Goal: Transaction & Acquisition: Purchase product/service

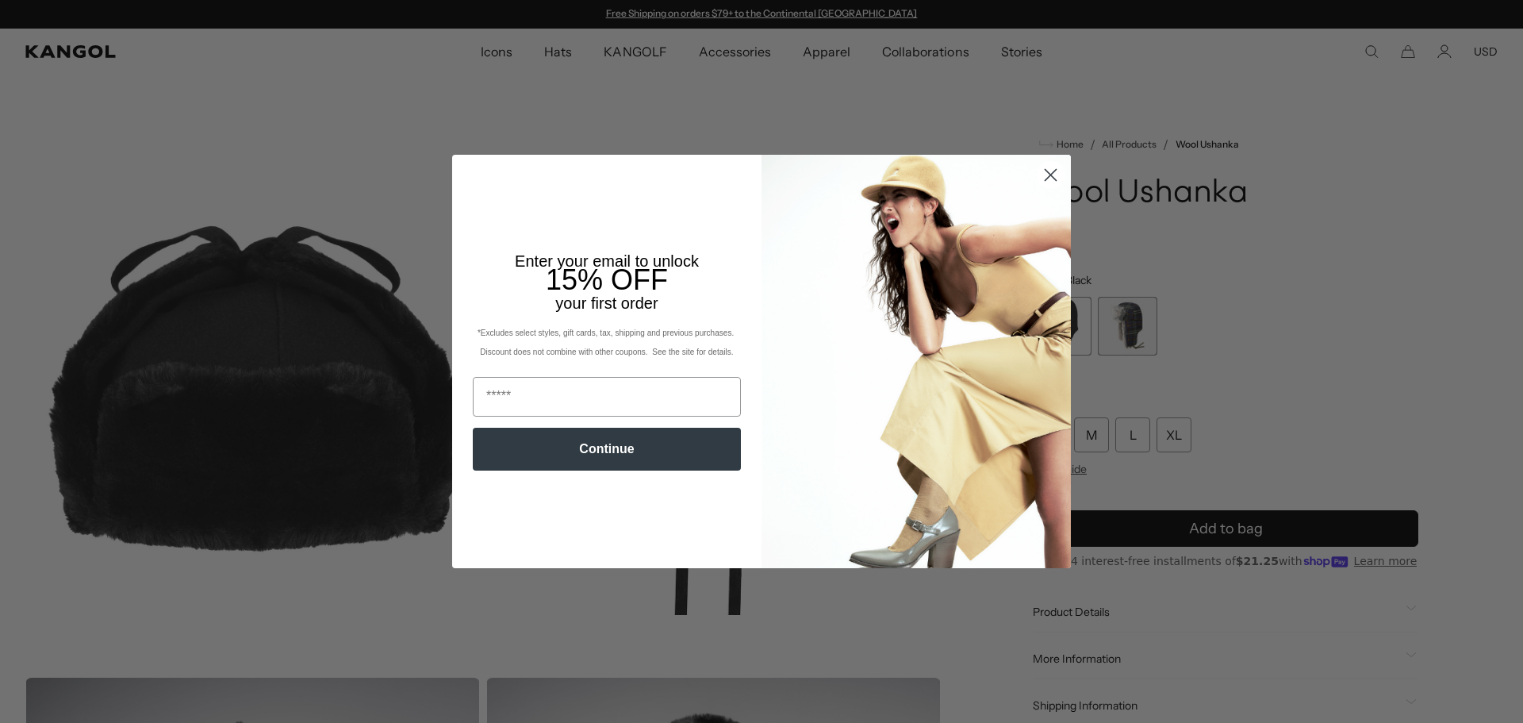
click at [1053, 169] on circle "Close dialog" at bounding box center [1051, 175] width 26 height 26
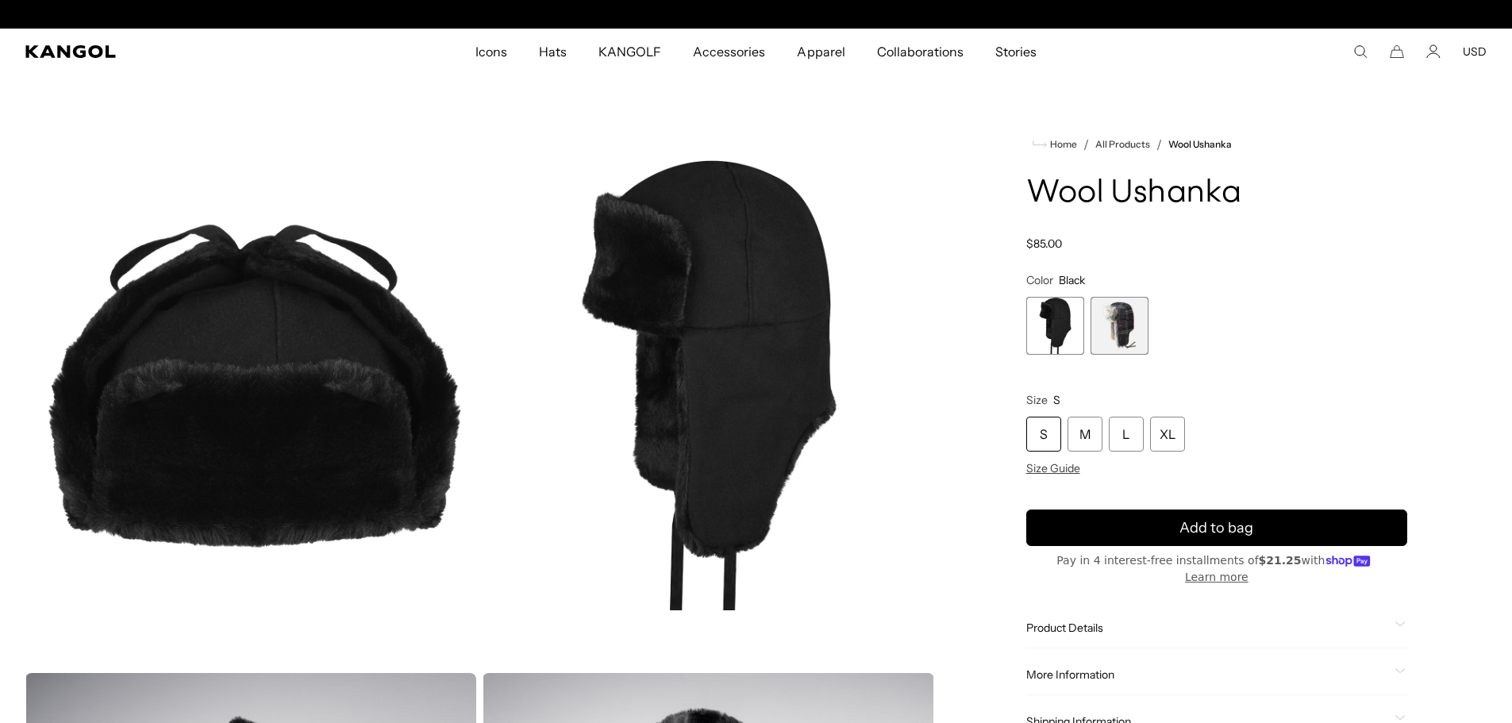
scroll to position [0, 327]
click at [1109, 328] on span "2 of 2" at bounding box center [1119, 326] width 58 height 58
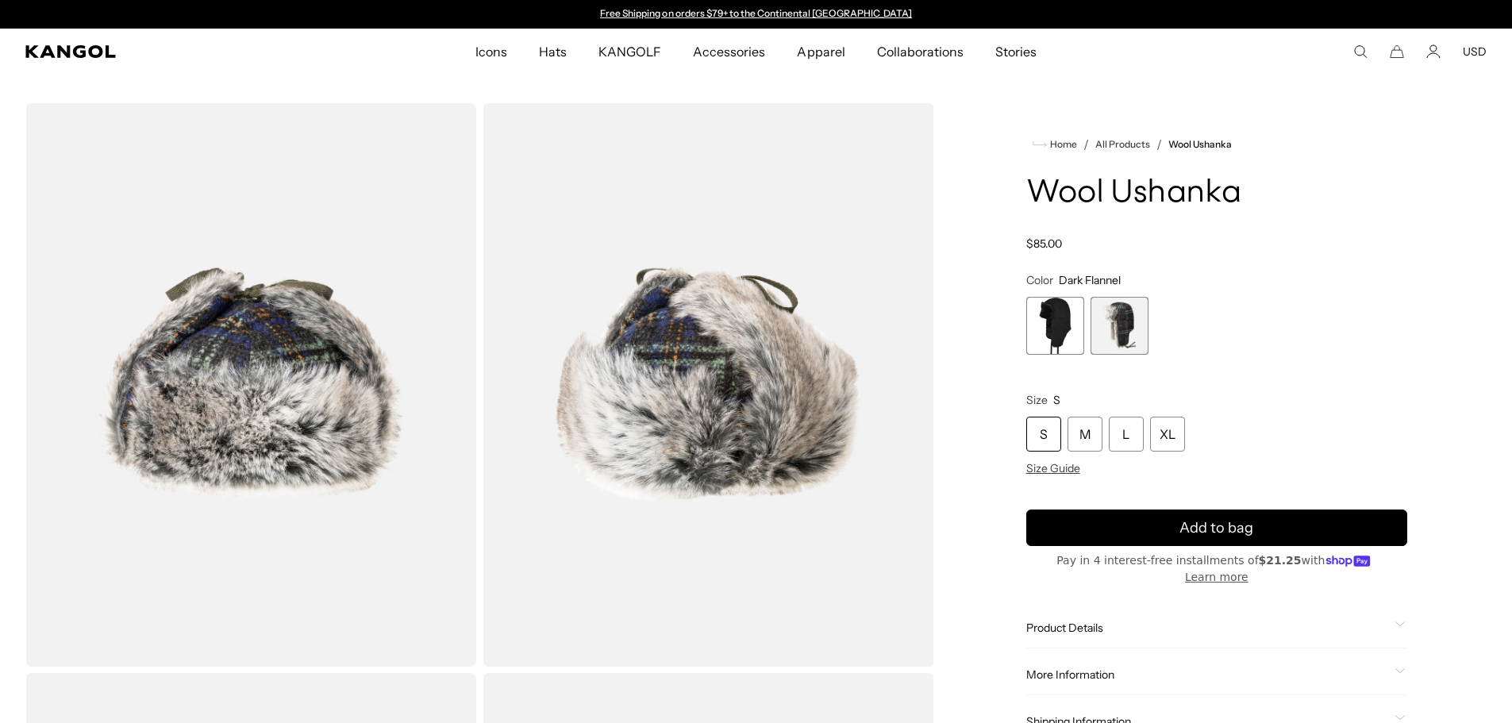
click at [1055, 330] on span "1 of 2" at bounding box center [1055, 326] width 58 height 58
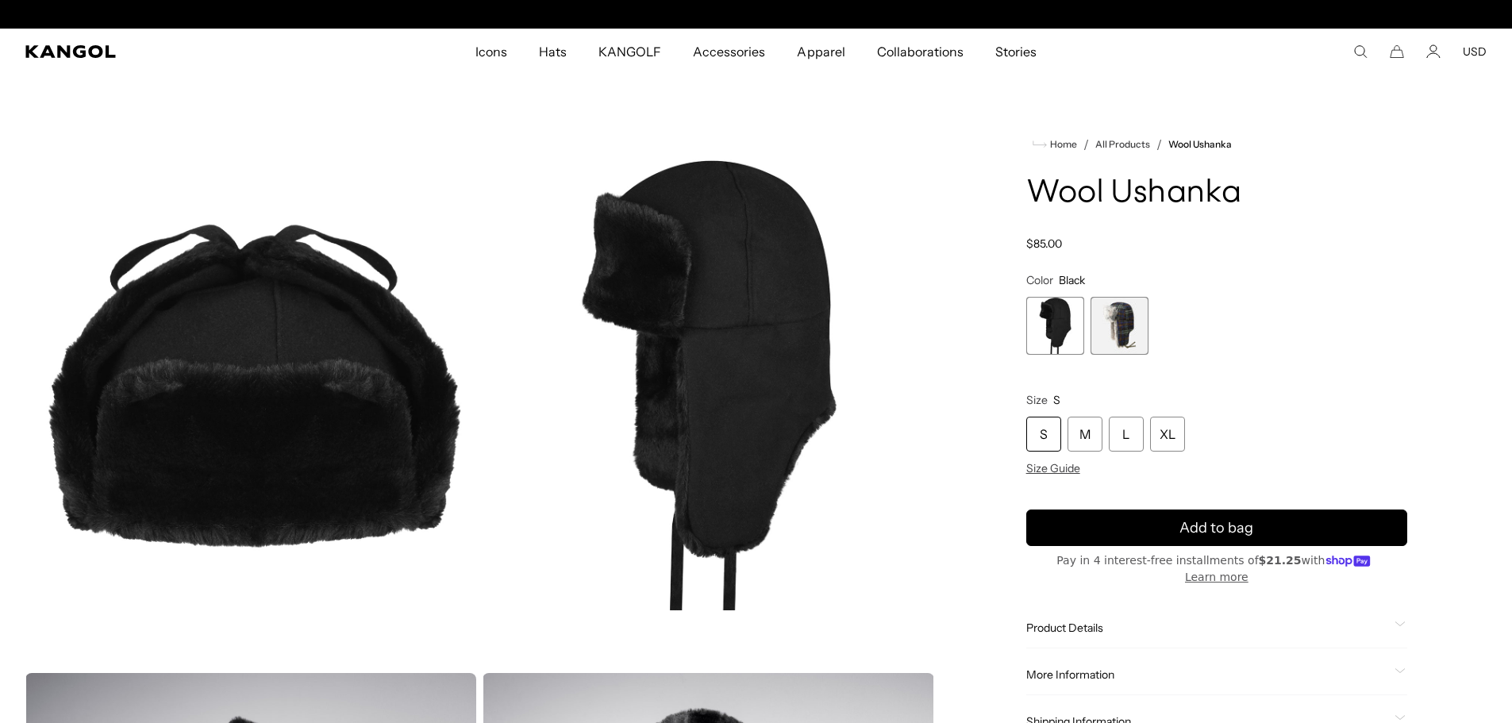
scroll to position [0, 327]
click at [1117, 325] on span "2 of 2" at bounding box center [1119, 326] width 58 height 58
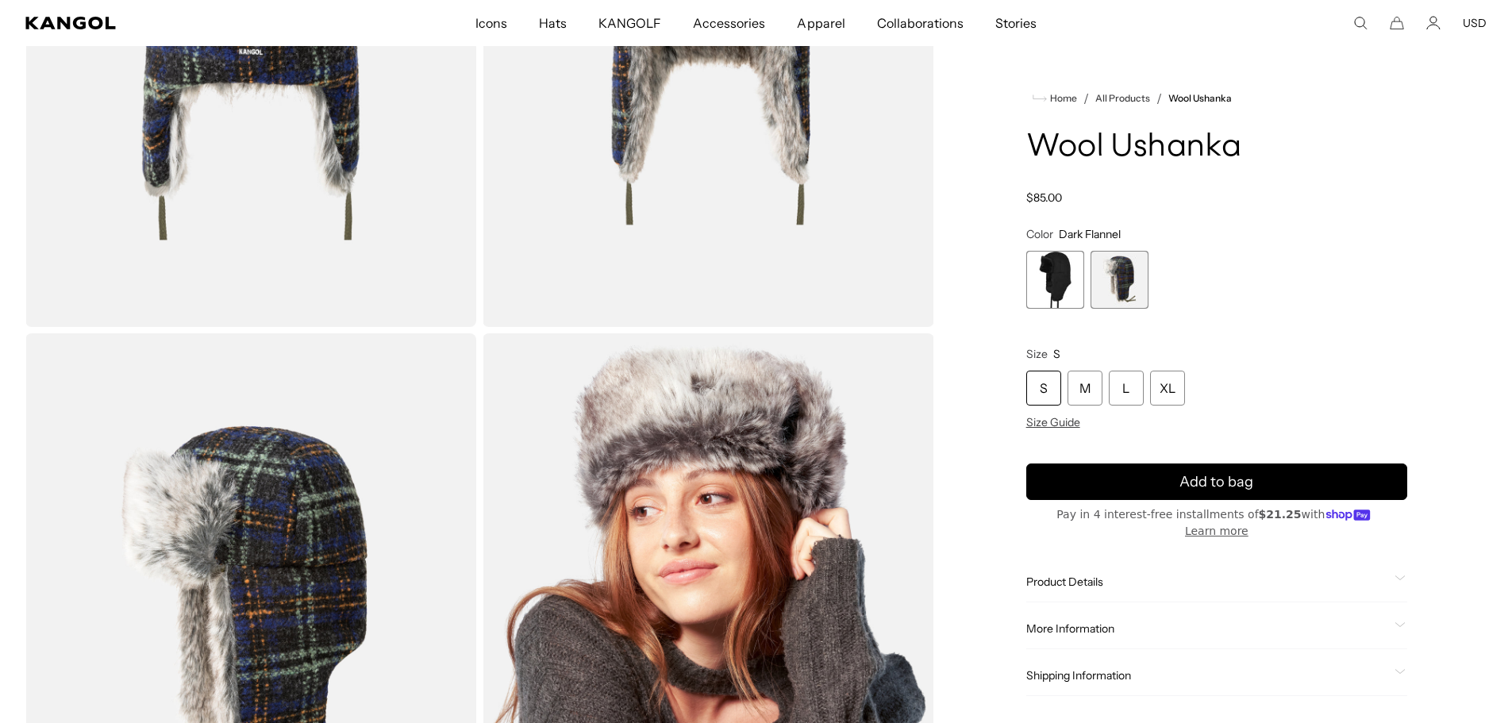
scroll to position [1031, 0]
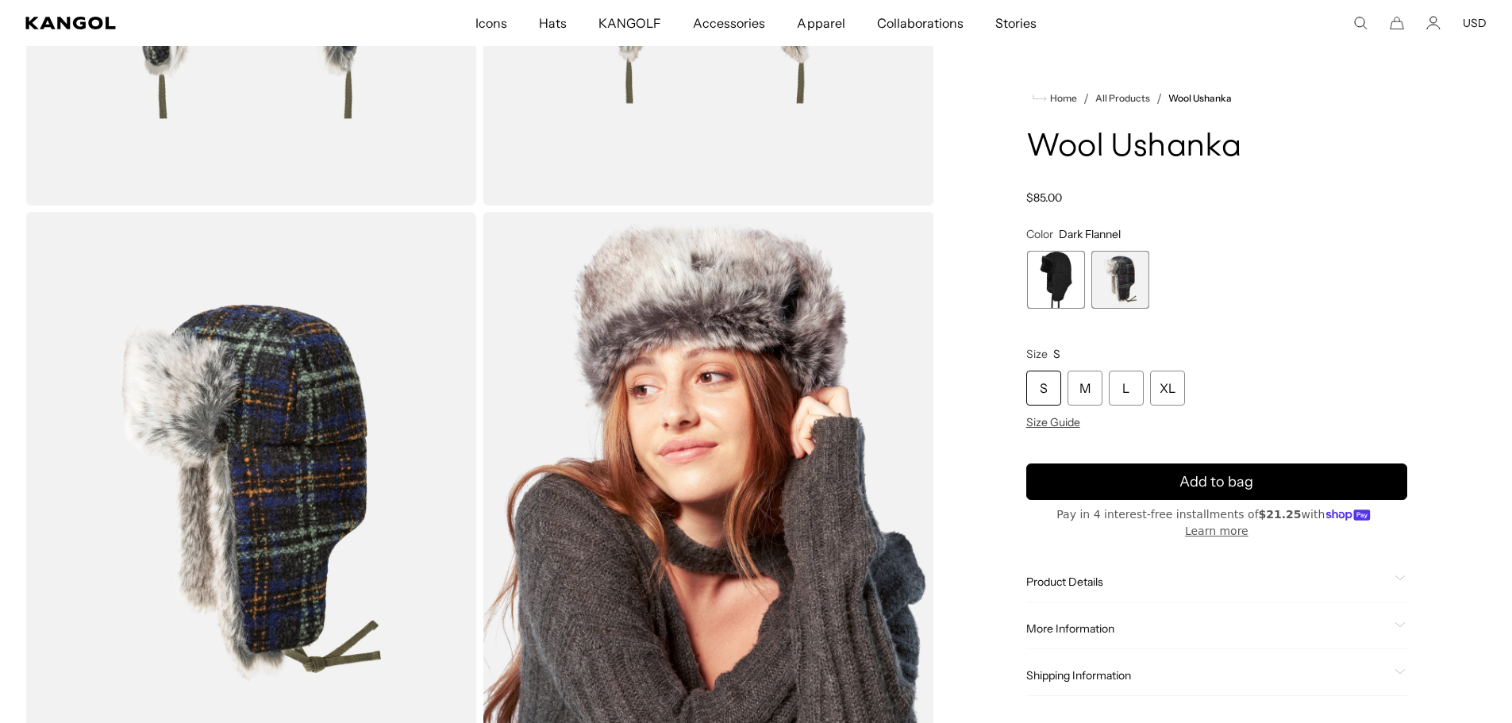
click at [1058, 260] on span "1 of 2" at bounding box center [1056, 280] width 58 height 58
click at [1058, 271] on span "1 of 2" at bounding box center [1055, 280] width 58 height 58
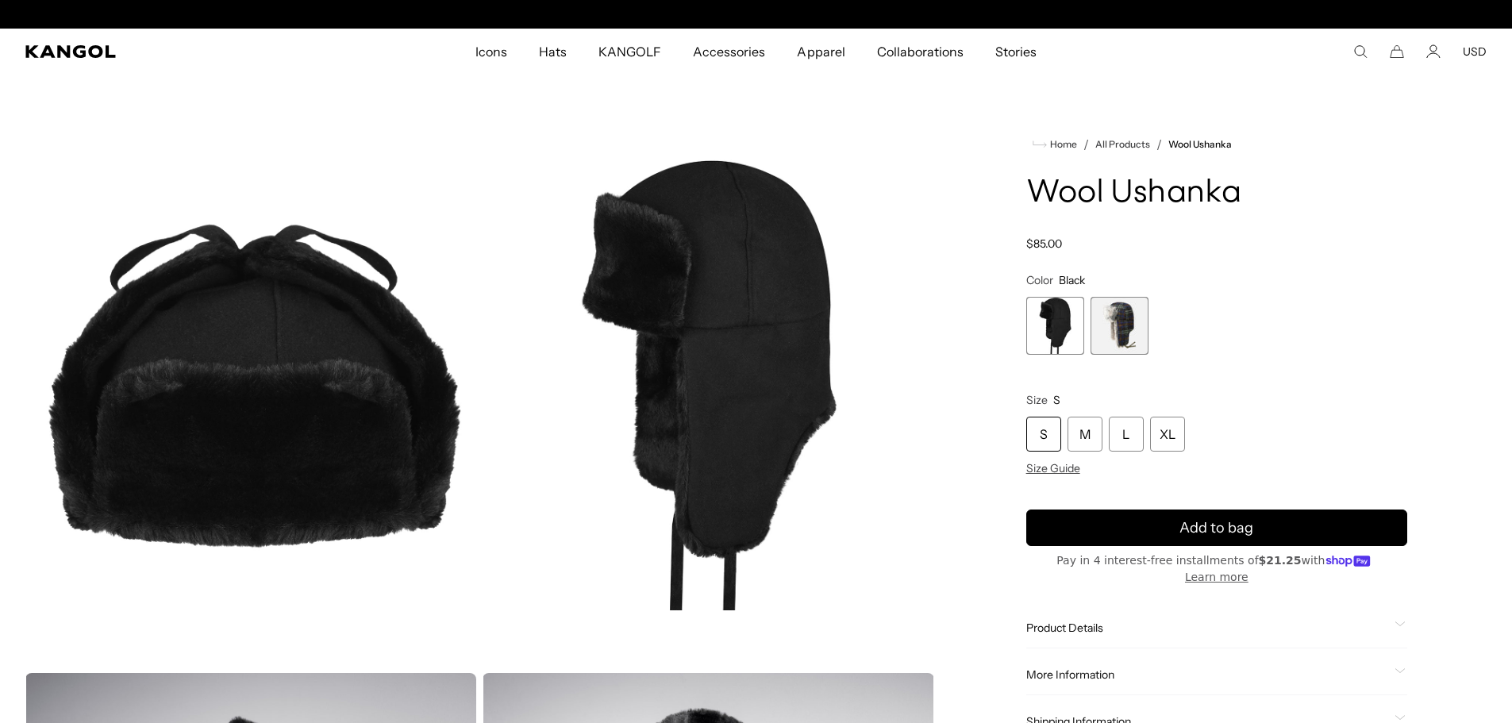
scroll to position [0, 327]
